Goal: Information Seeking & Learning: Stay updated

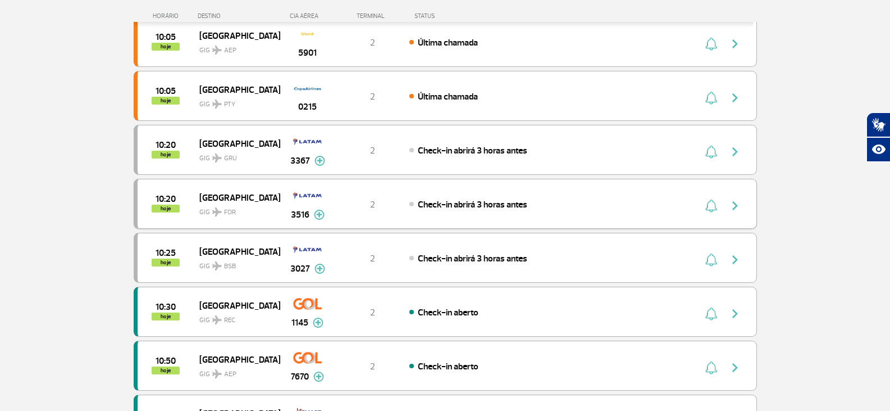
scroll to position [449, 0]
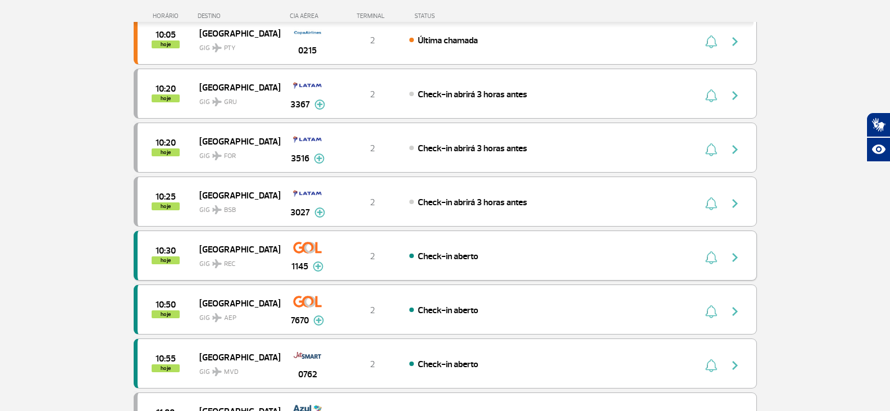
click at [315, 268] on img at bounding box center [318, 266] width 11 height 10
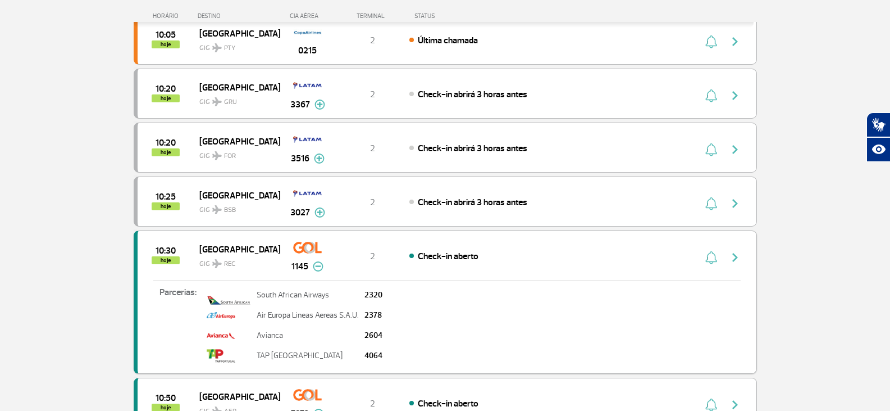
click at [315, 268] on img at bounding box center [318, 266] width 11 height 10
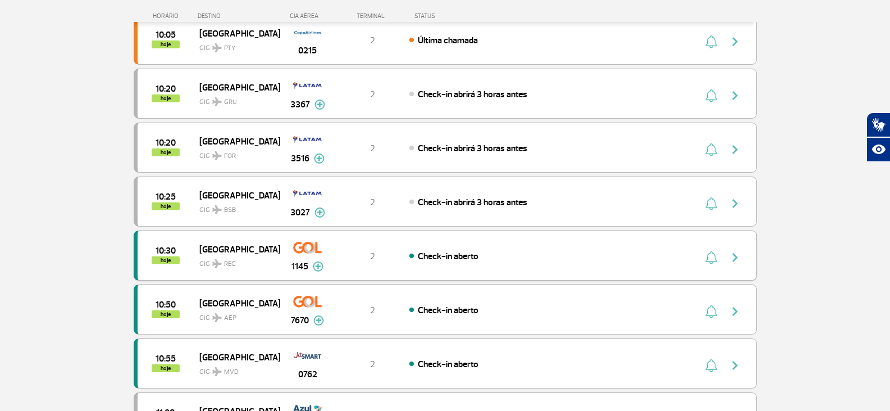
click at [320, 260] on button at bounding box center [318, 266] width 11 height 13
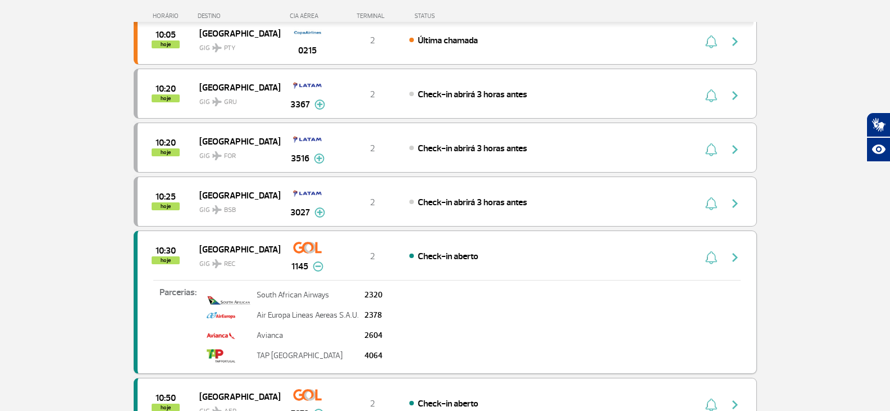
click at [320, 260] on button at bounding box center [318, 266] width 11 height 13
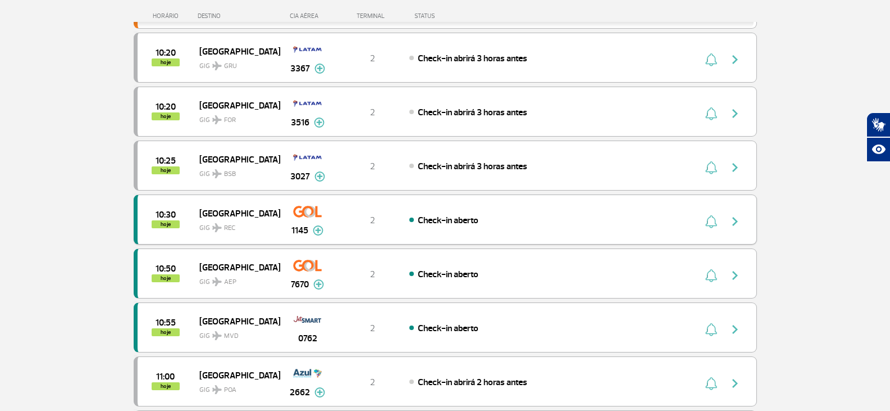
scroll to position [506, 0]
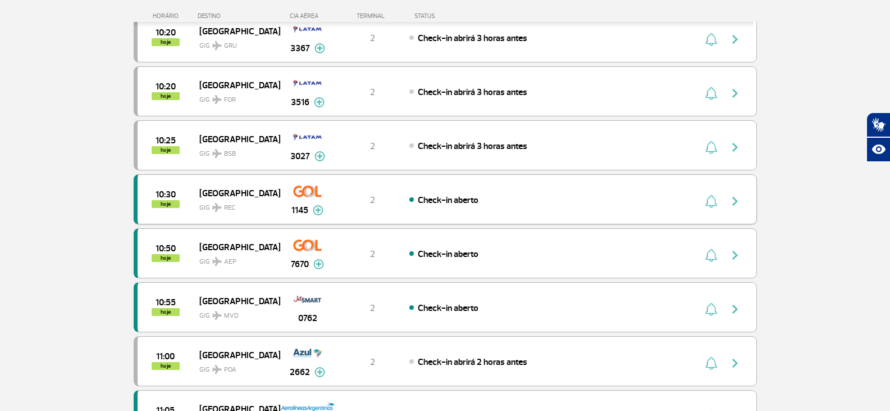
click at [320, 260] on img at bounding box center [318, 264] width 11 height 10
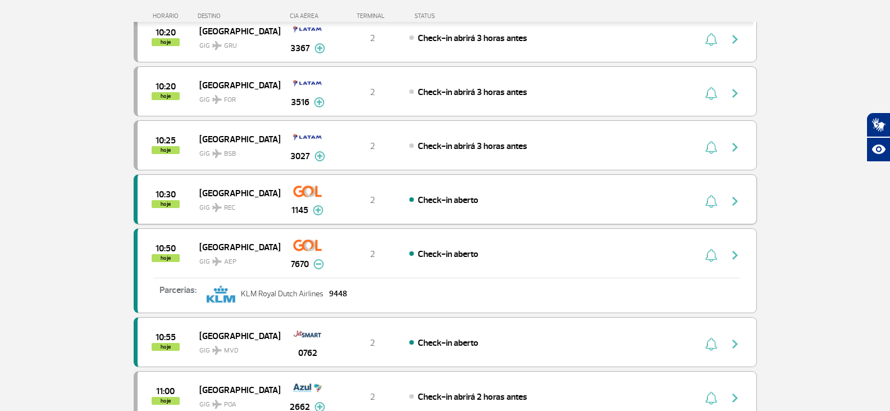
click at [320, 260] on img at bounding box center [318, 264] width 11 height 10
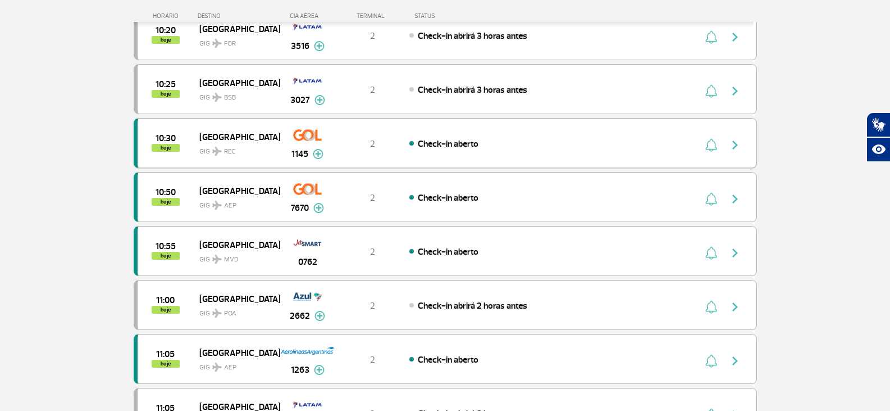
scroll to position [618, 0]
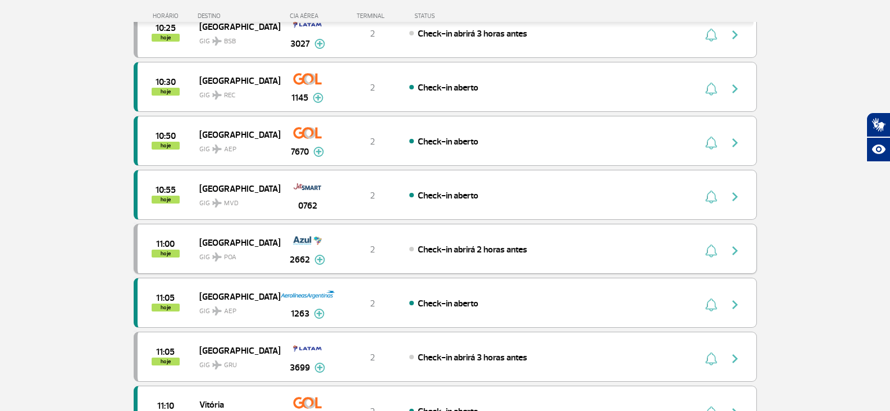
click at [318, 264] on img at bounding box center [320, 259] width 11 height 10
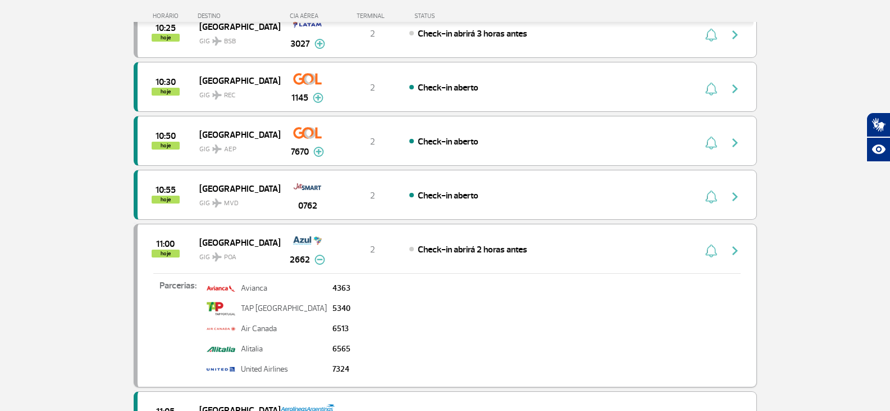
click at [318, 260] on img at bounding box center [320, 259] width 11 height 10
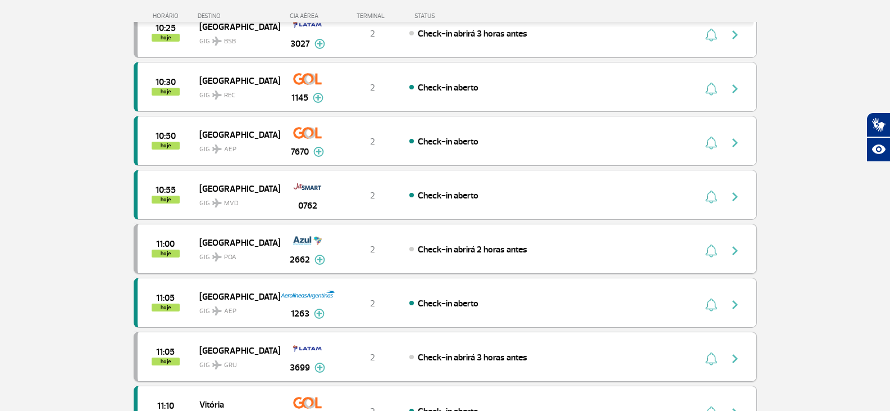
click at [320, 367] on img at bounding box center [320, 367] width 11 height 10
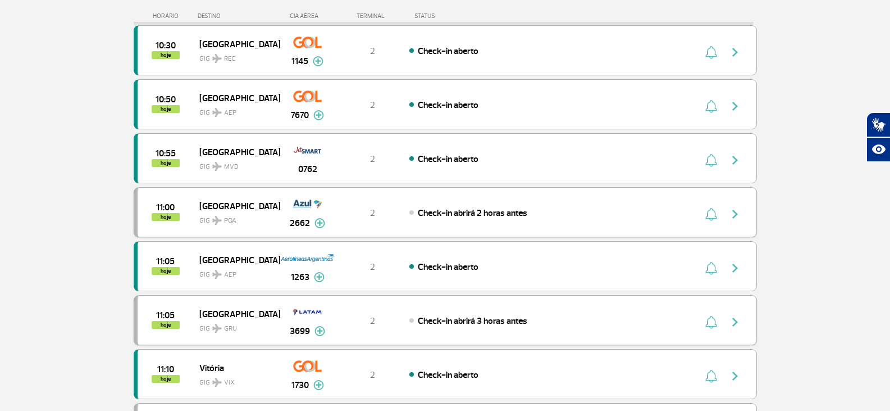
scroll to position [674, 0]
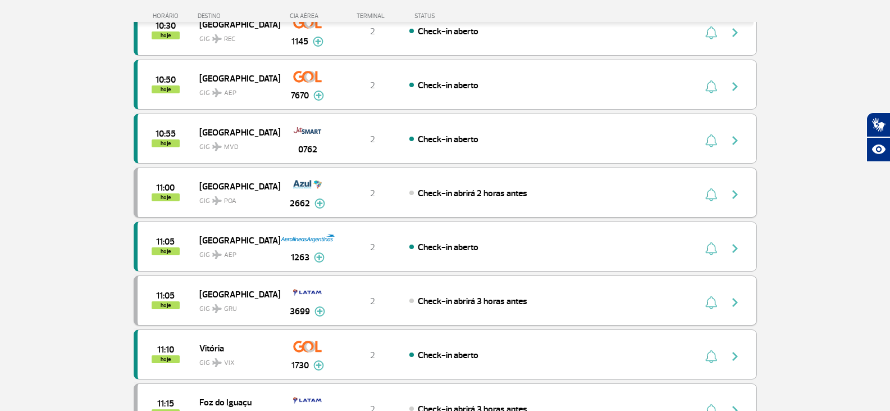
click at [325, 312] on img at bounding box center [320, 311] width 11 height 10
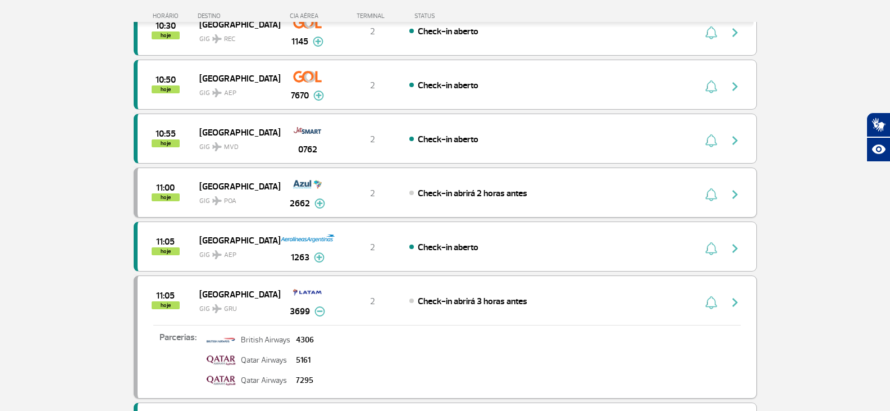
click at [325, 312] on img at bounding box center [320, 311] width 11 height 10
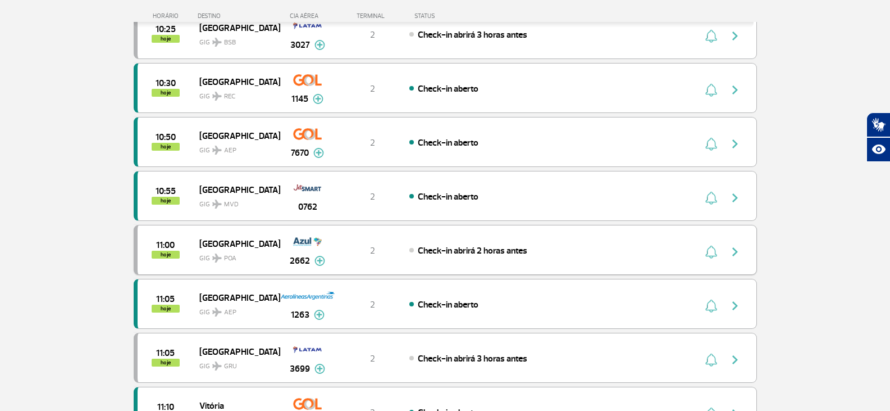
scroll to position [618, 0]
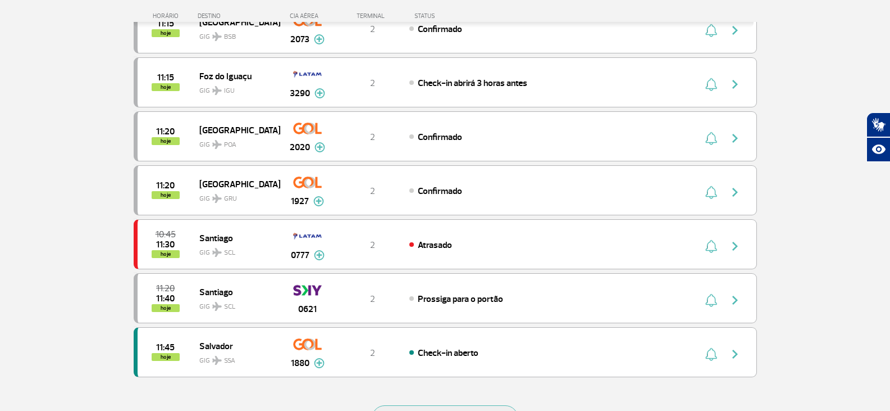
scroll to position [899, 0]
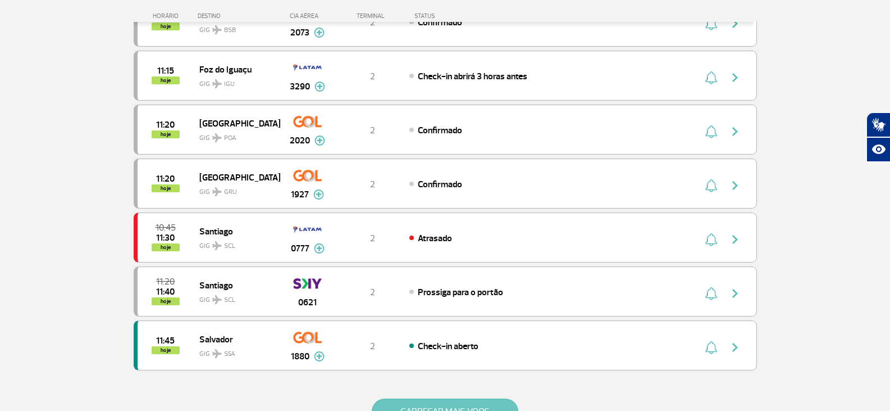
click at [474, 399] on button "CARREGAR MAIS VOOS" at bounding box center [445, 411] width 147 height 26
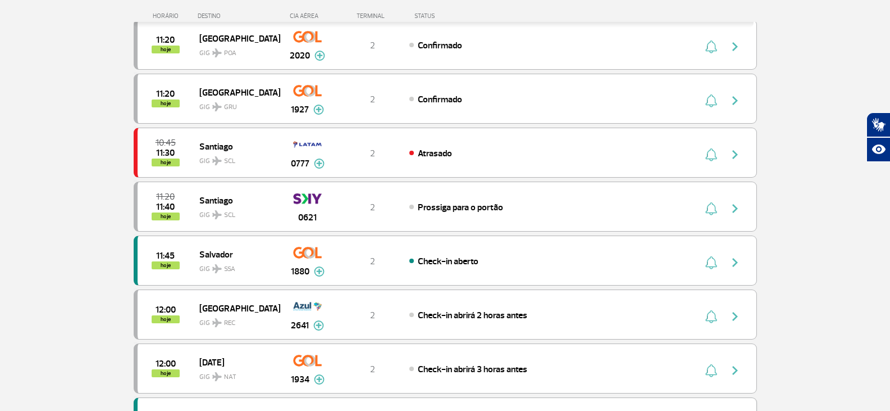
scroll to position [1123, 0]
